Goal: Task Accomplishment & Management: Manage account settings

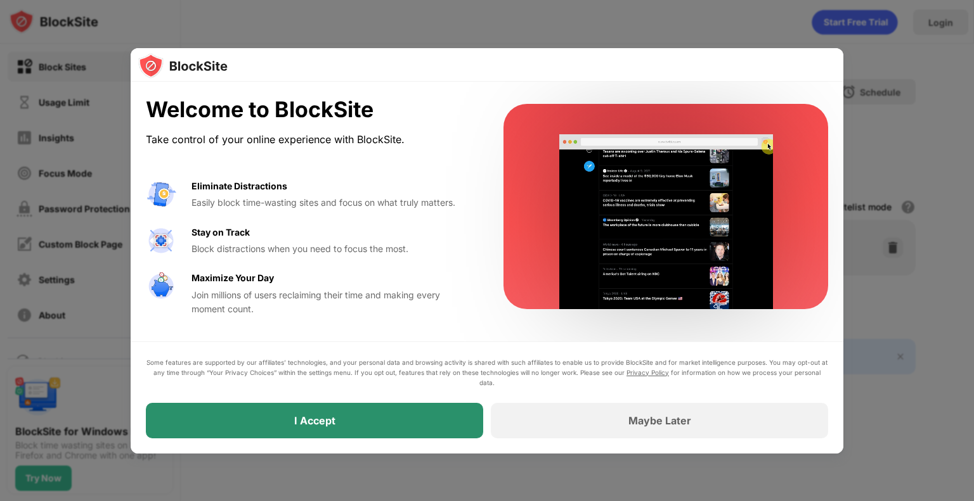
click at [383, 407] on div "I Accept" at bounding box center [314, 420] width 337 height 35
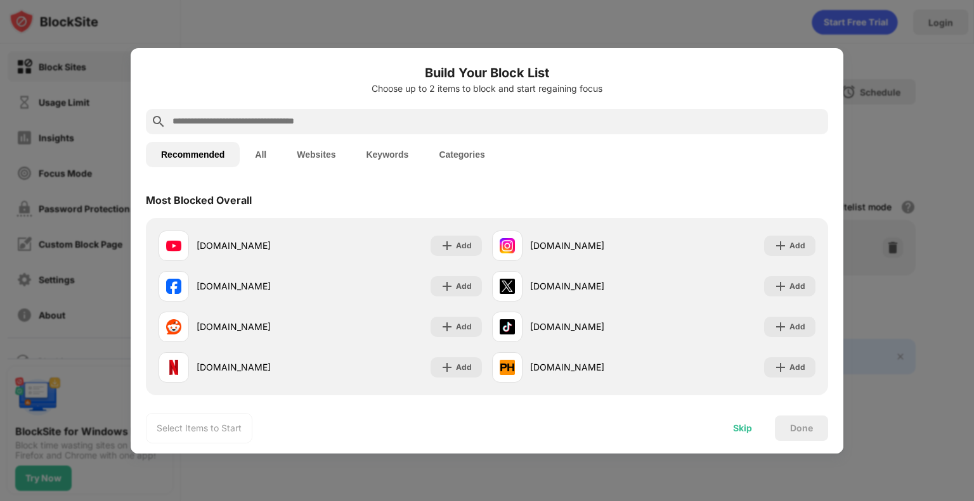
click at [752, 428] on div "Skip" at bounding box center [742, 428] width 49 height 25
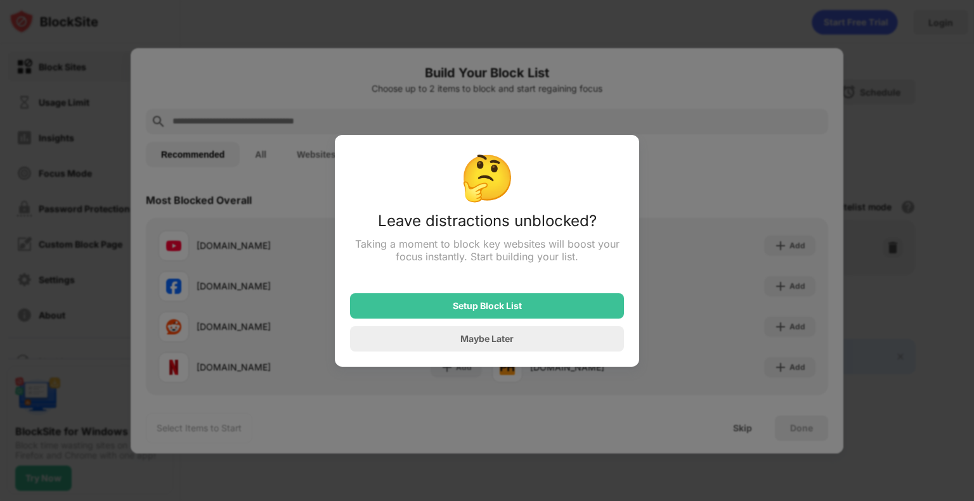
drag, startPoint x: 752, startPoint y: 428, endPoint x: 799, endPoint y: 322, distance: 116.0
click at [799, 322] on div at bounding box center [487, 250] width 974 height 501
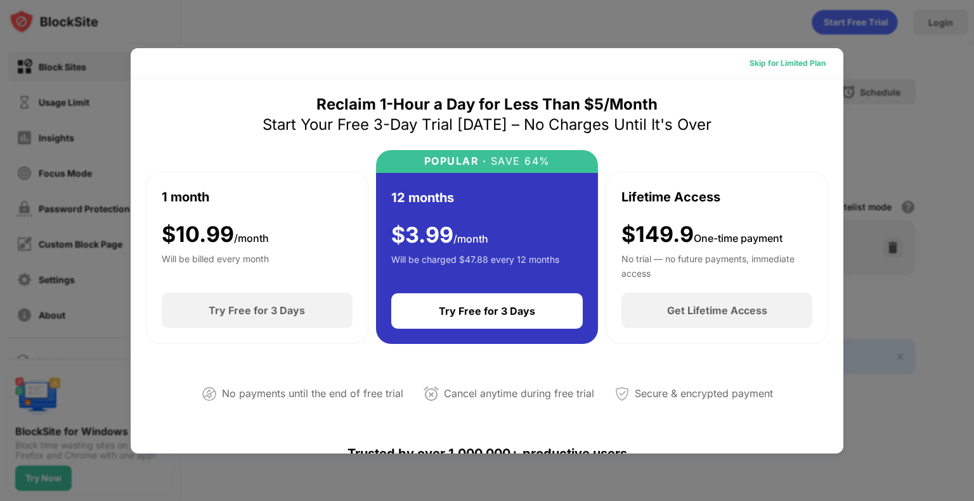
click at [749, 68] on div "Skip for Limited Plan" at bounding box center [787, 63] width 76 height 13
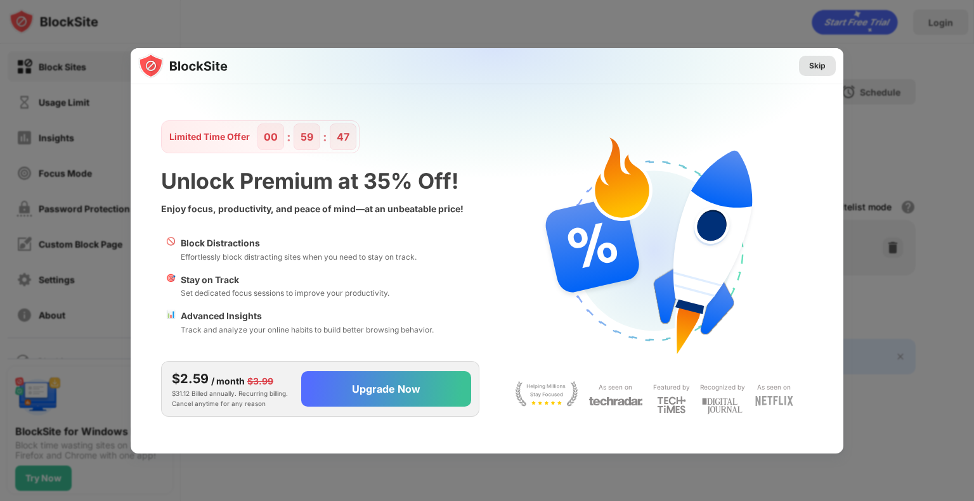
click at [821, 66] on div "Skip" at bounding box center [817, 66] width 16 height 13
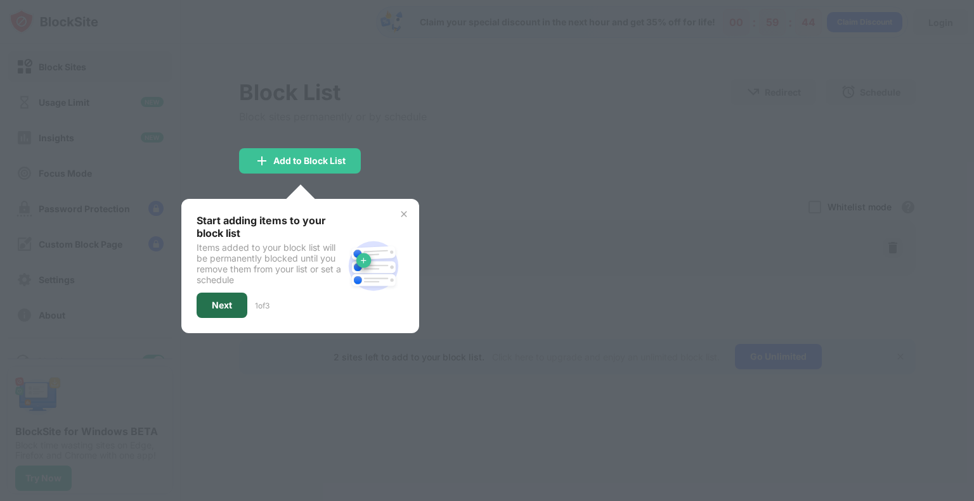
click at [217, 305] on div "Next" at bounding box center [222, 305] width 20 height 10
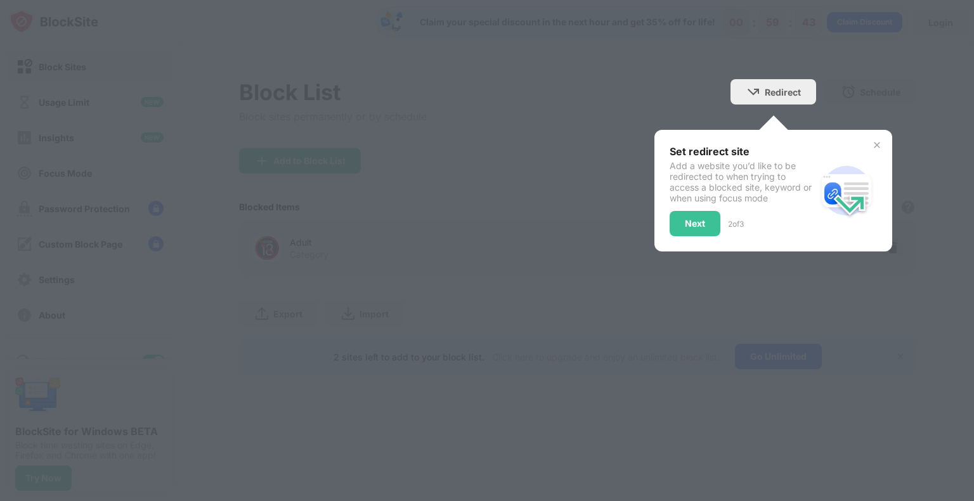
click at [716, 184] on div "Add a website you’d like to be redirected to when trying to access a blocked si…" at bounding box center [742, 181] width 146 height 43
click at [697, 227] on div "Next" at bounding box center [695, 224] width 20 height 10
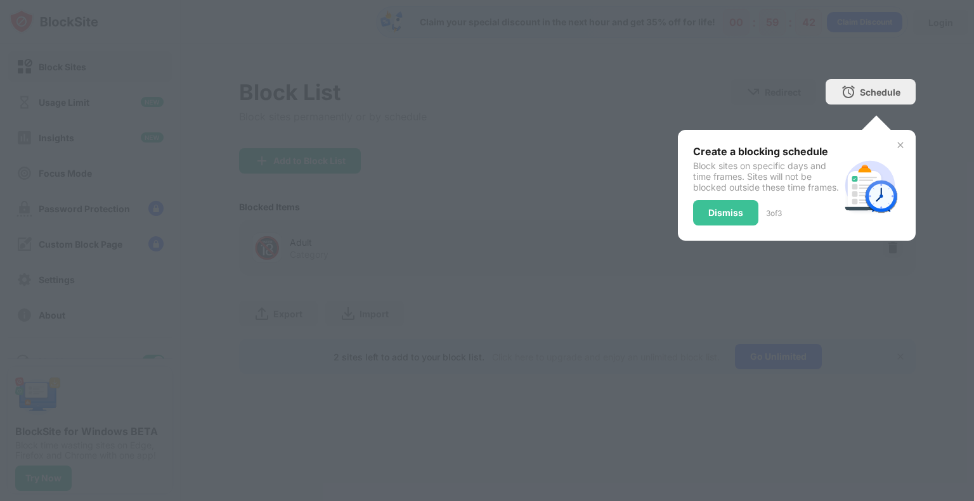
click at [697, 226] on div "Dismiss" at bounding box center [725, 212] width 65 height 25
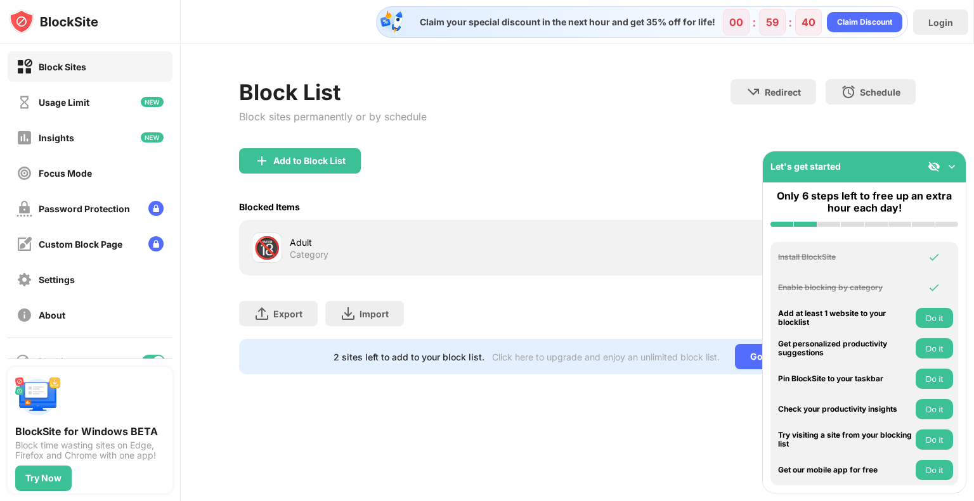
click at [705, 143] on div "Block List Block sites permanently or by schedule Redirect Choose a site to be …" at bounding box center [577, 113] width 676 height 69
click at [303, 164] on div "Add to Block List" at bounding box center [309, 161] width 72 height 10
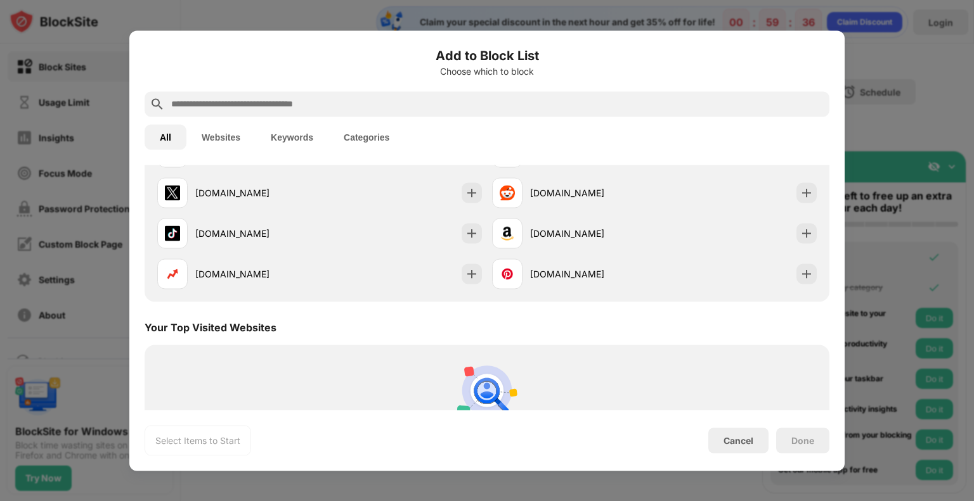
scroll to position [164, 0]
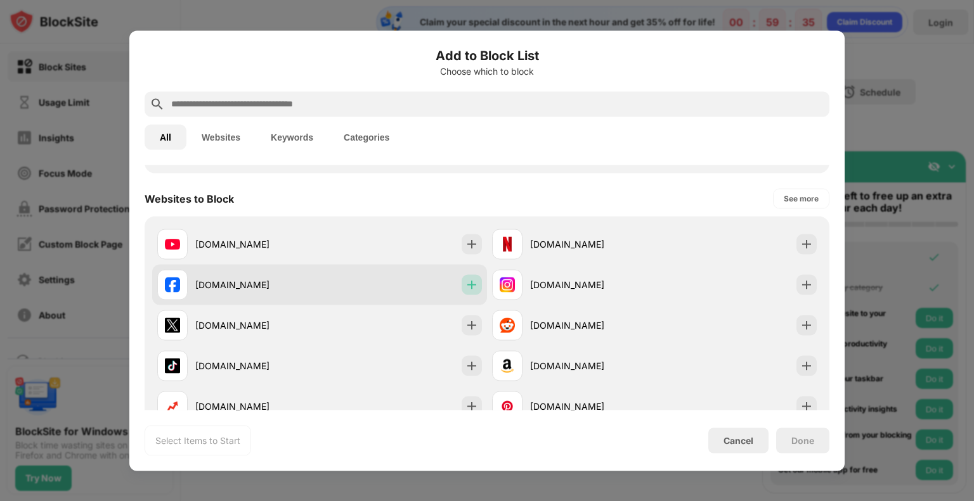
click at [470, 286] on img at bounding box center [471, 284] width 13 height 13
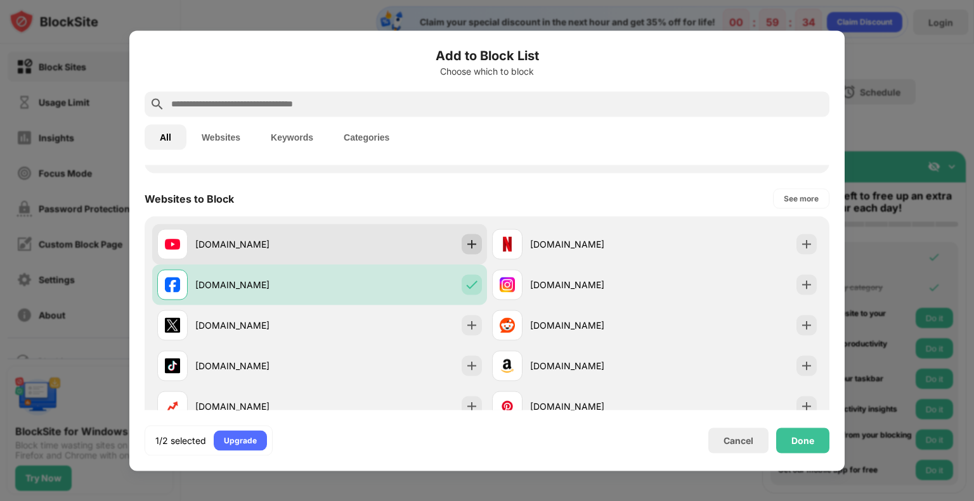
click at [467, 239] on img at bounding box center [471, 244] width 13 height 13
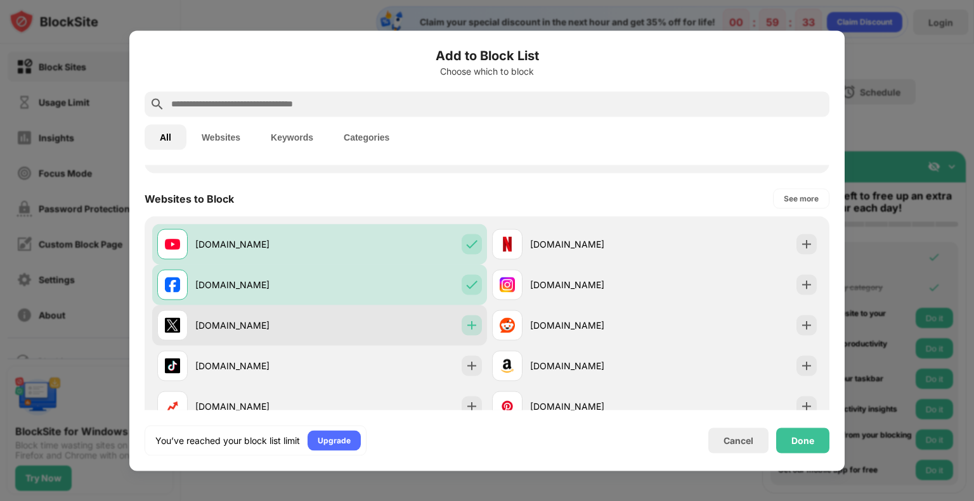
click at [468, 325] on img at bounding box center [471, 325] width 13 height 13
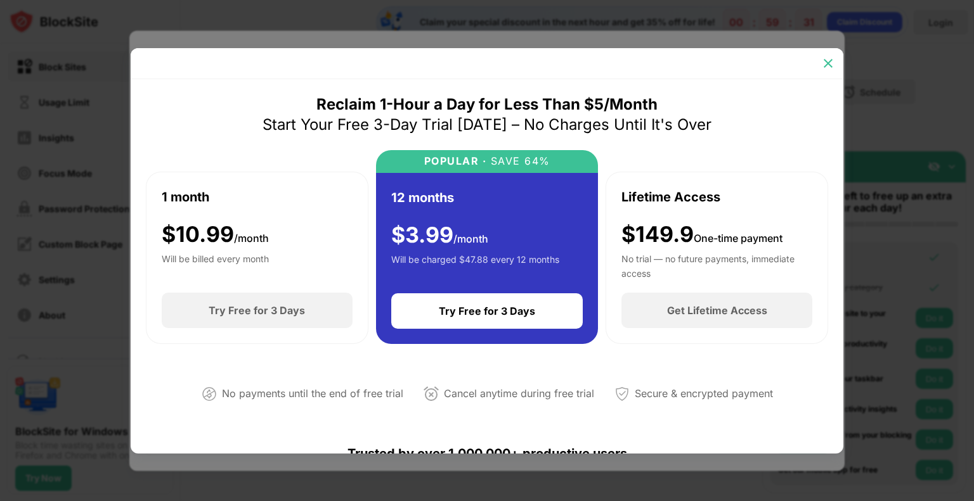
click at [832, 60] on img at bounding box center [827, 63] width 13 height 13
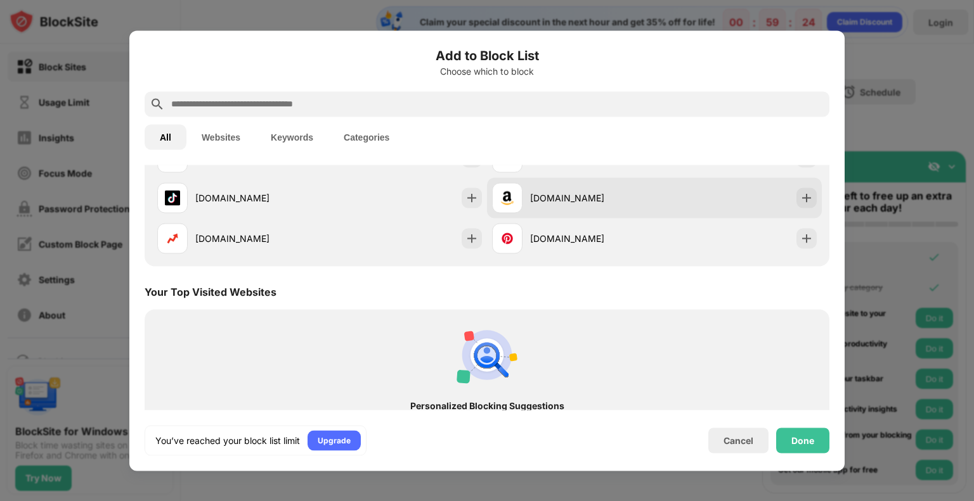
scroll to position [568, 0]
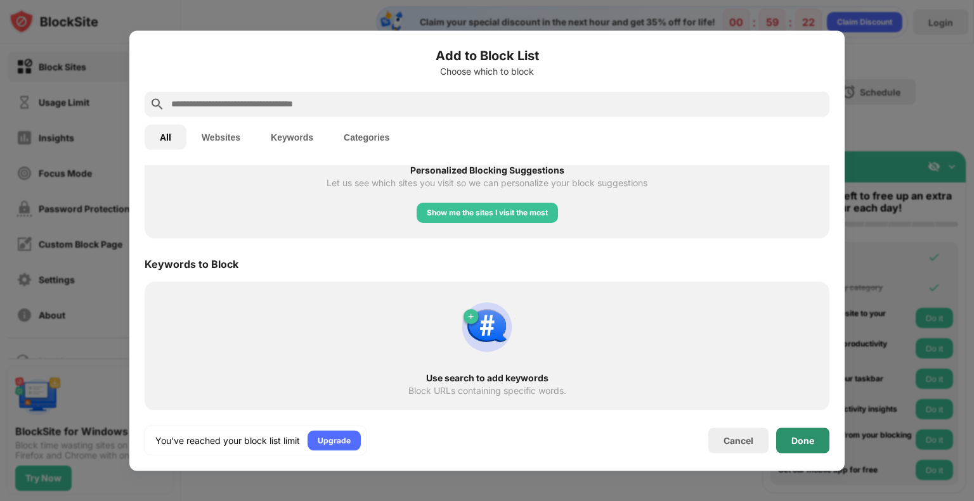
click at [813, 447] on div "Done" at bounding box center [802, 440] width 53 height 25
